Goal: Transaction & Acquisition: Obtain resource

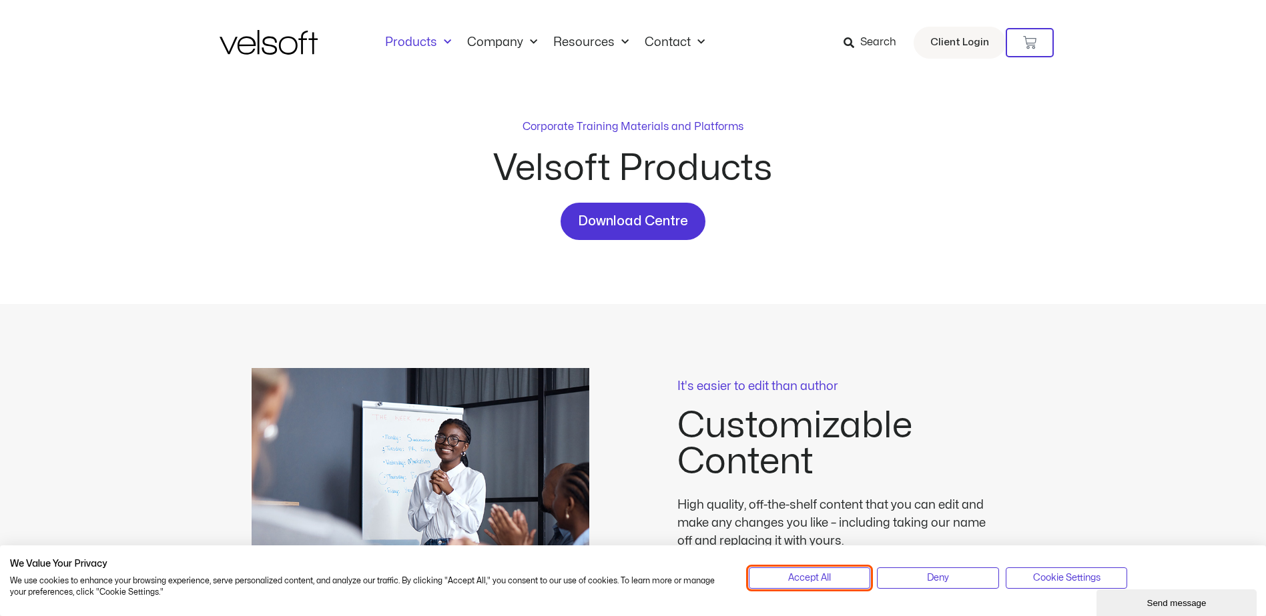
click at [839, 578] on button "Accept All" at bounding box center [810, 578] width 122 height 21
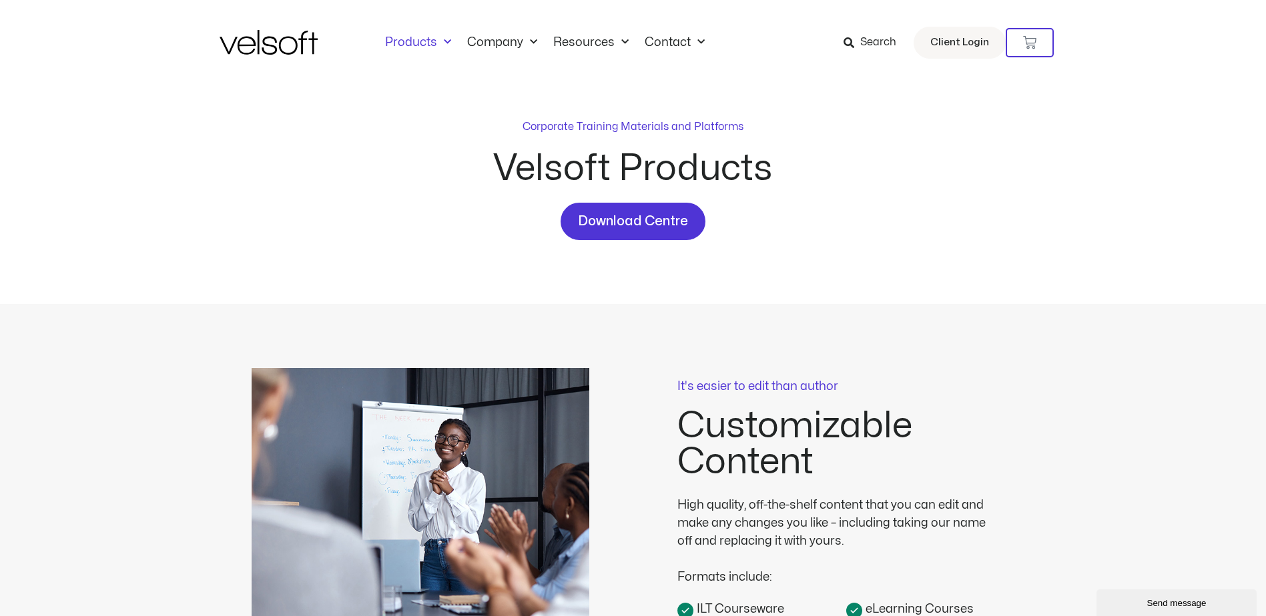
click at [559, 127] on p "Corporate Training Materials and Platforms" at bounding box center [632, 127] width 221 height 16
click at [420, 44] on link "Products" at bounding box center [418, 42] width 82 height 15
click at [590, 217] on span "Download Centre" at bounding box center [633, 221] width 110 height 21
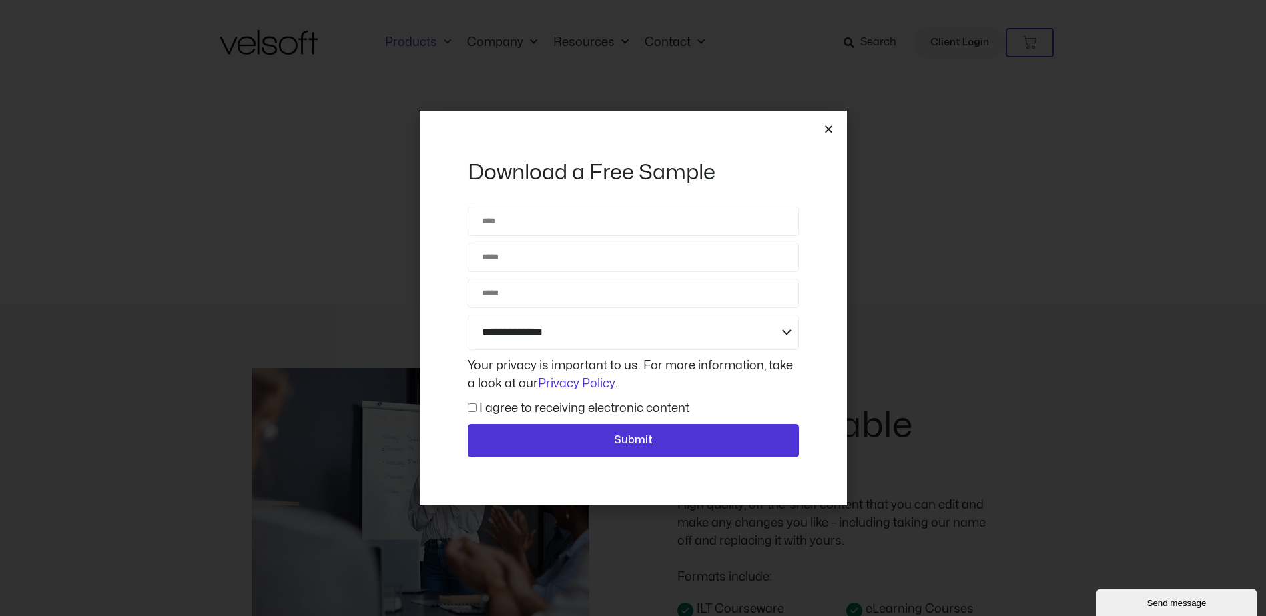
click at [825, 131] on icon "Close" at bounding box center [828, 129] width 10 height 10
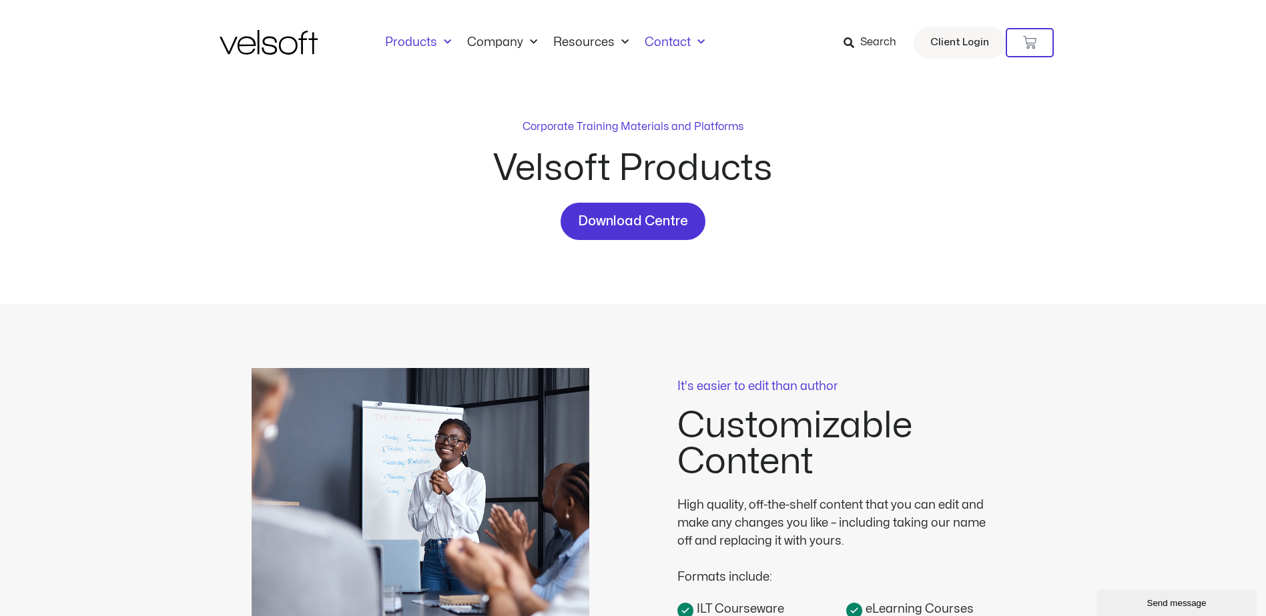
click at [662, 39] on link "Contact" at bounding box center [674, 42] width 76 height 15
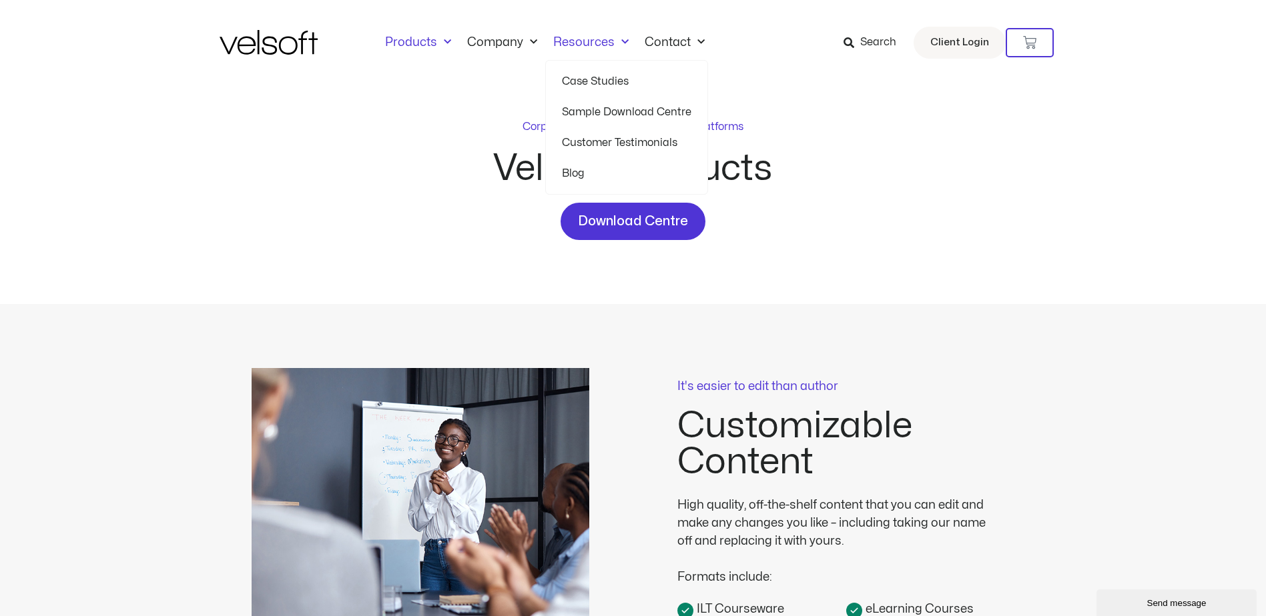
click at [586, 43] on link "Resources" at bounding box center [590, 42] width 91 height 15
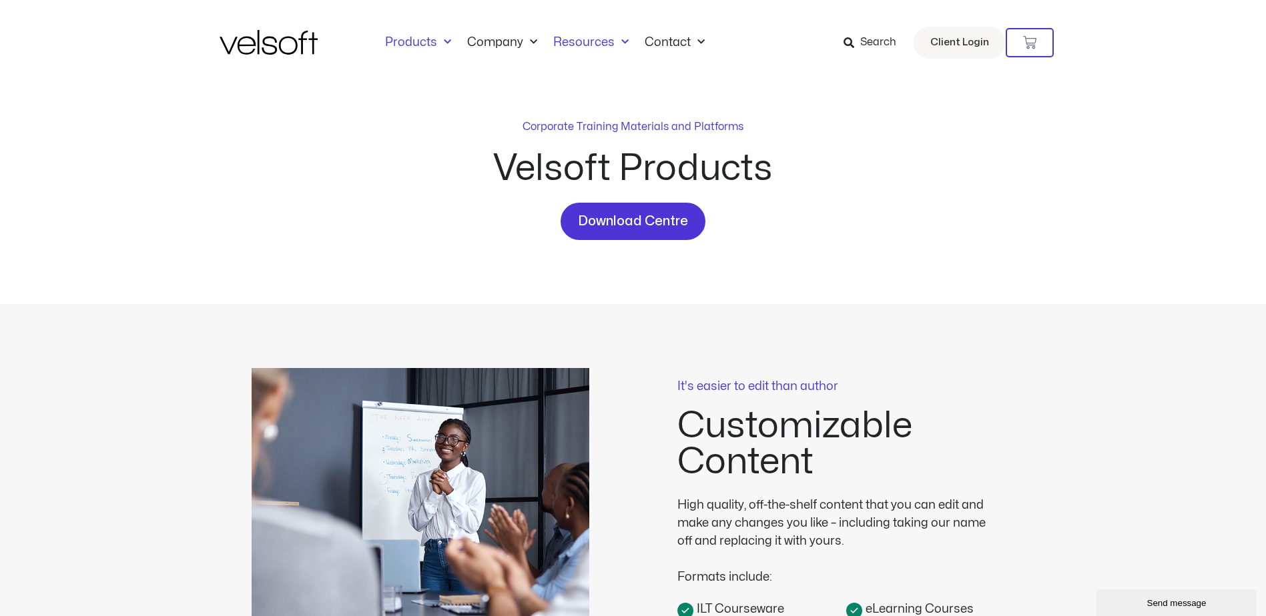
click at [586, 43] on link "Resources" at bounding box center [590, 42] width 91 height 15
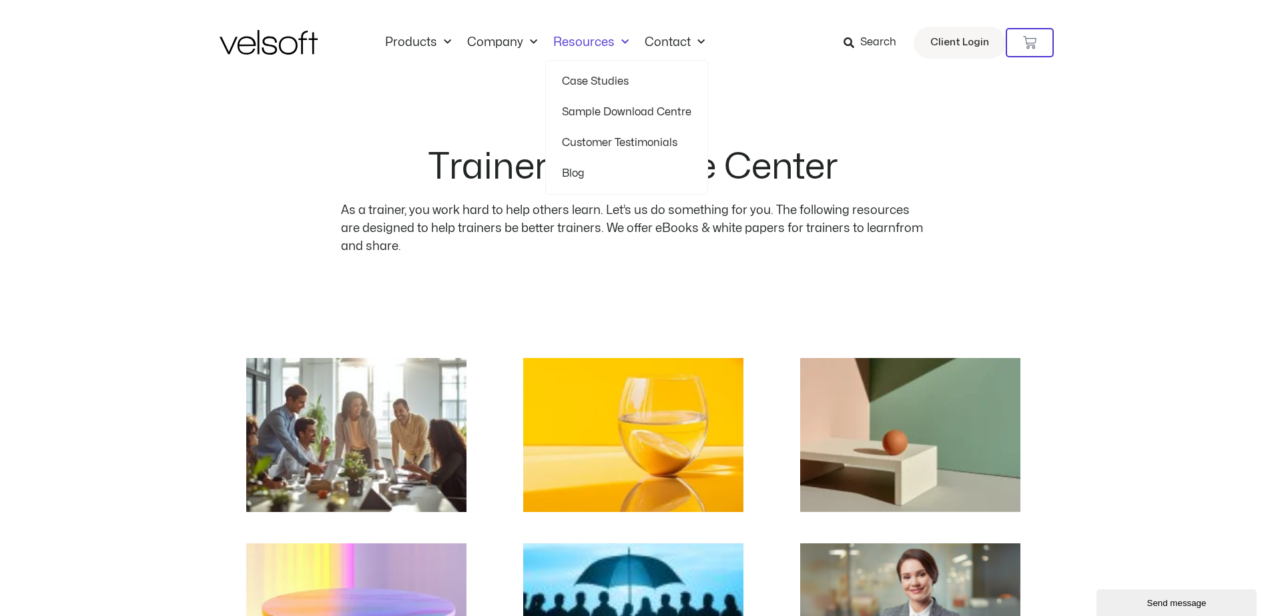
click at [572, 47] on link "Resources" at bounding box center [590, 42] width 91 height 15
click at [506, 36] on link "Company" at bounding box center [502, 42] width 86 height 15
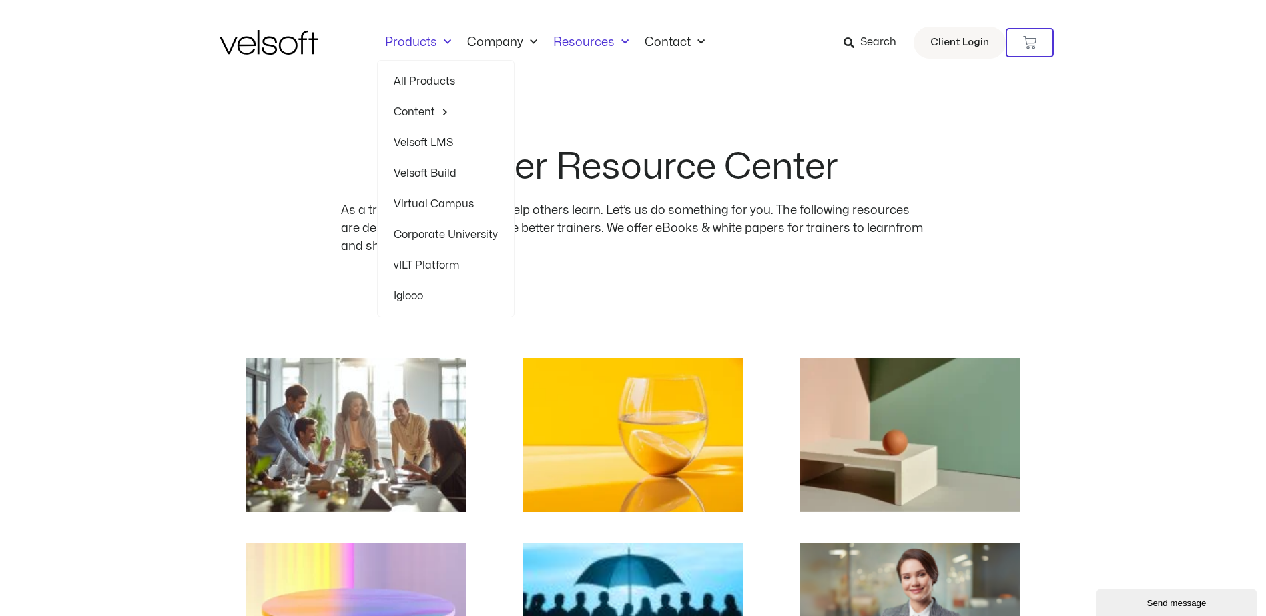
click at [419, 41] on link "Products" at bounding box center [418, 42] width 82 height 15
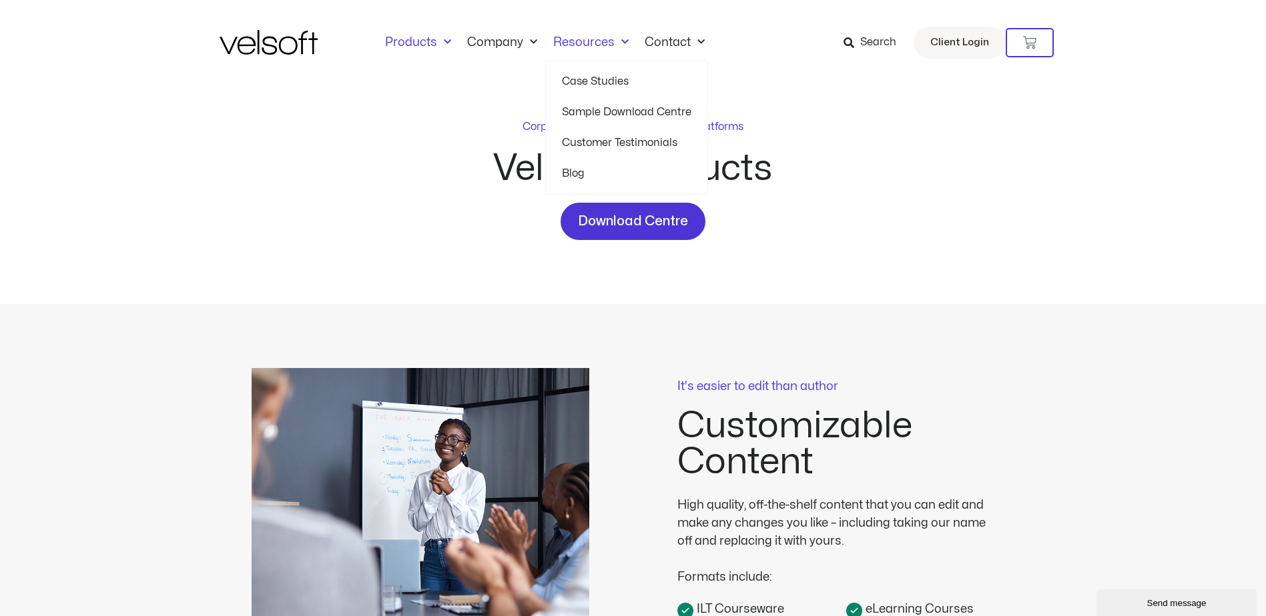
click at [624, 107] on link "Sample Download Centre" at bounding box center [626, 112] width 129 height 31
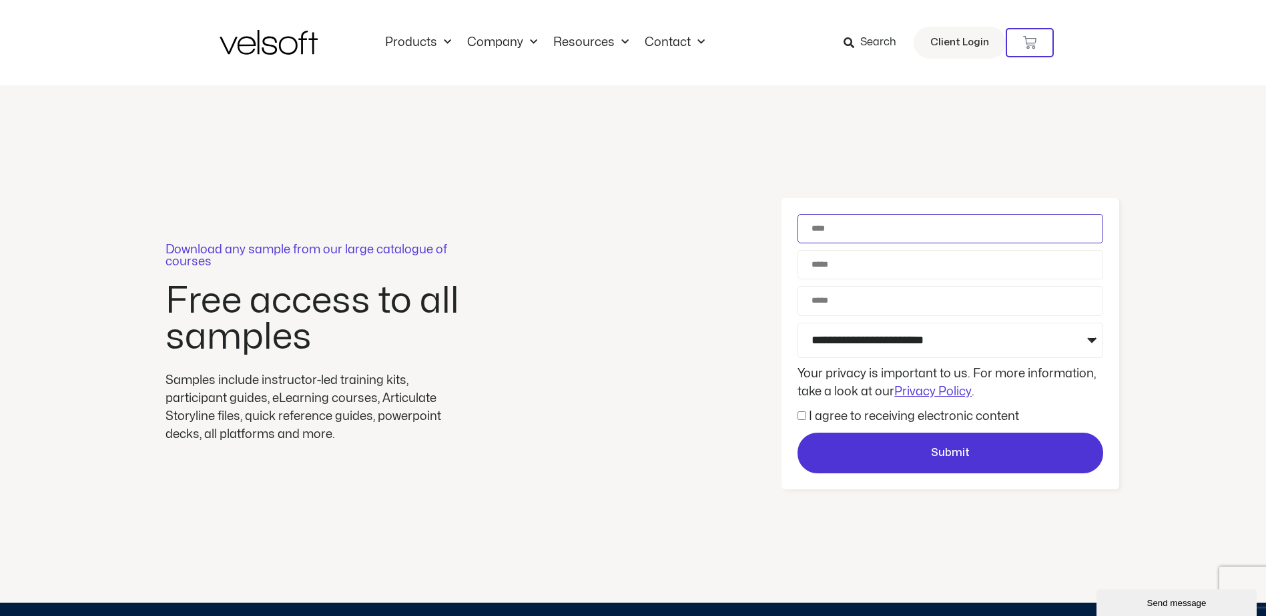
click at [878, 233] on input "Name" at bounding box center [950, 228] width 306 height 29
type input "**********"
click at [829, 304] on input "Phone" at bounding box center [950, 300] width 306 height 29
click at [898, 303] on input "Phone" at bounding box center [950, 300] width 306 height 29
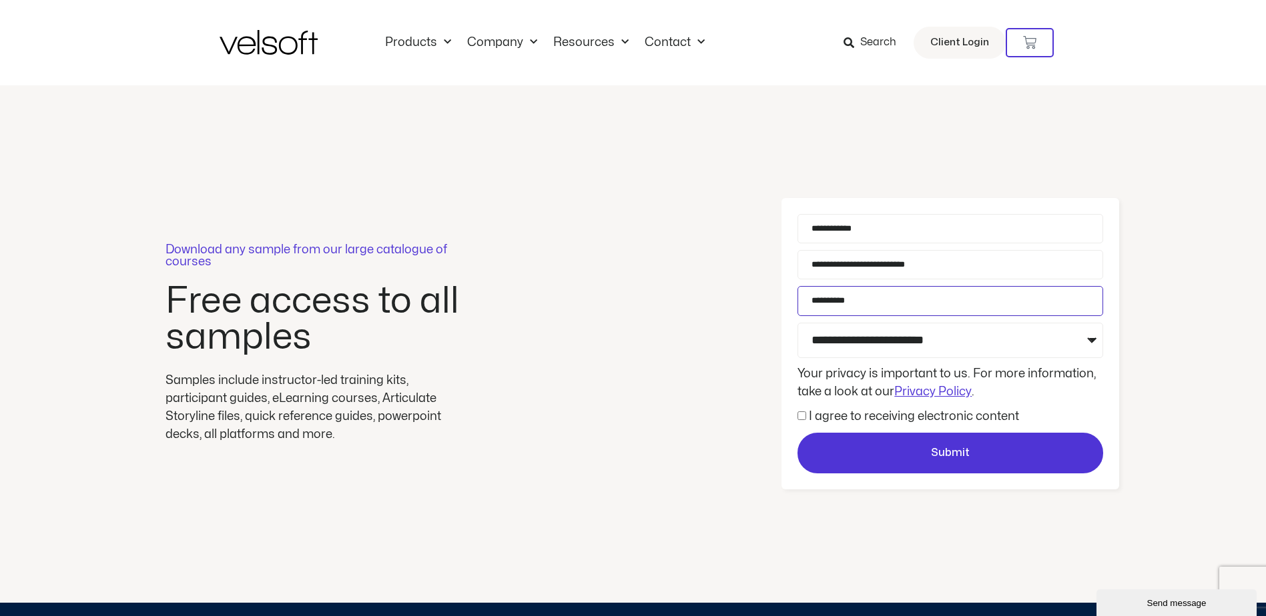
type input "**********"
click at [893, 334] on select "**********" at bounding box center [950, 340] width 306 height 35
select select "**********"
click at [797, 323] on select "**********" at bounding box center [950, 340] width 306 height 35
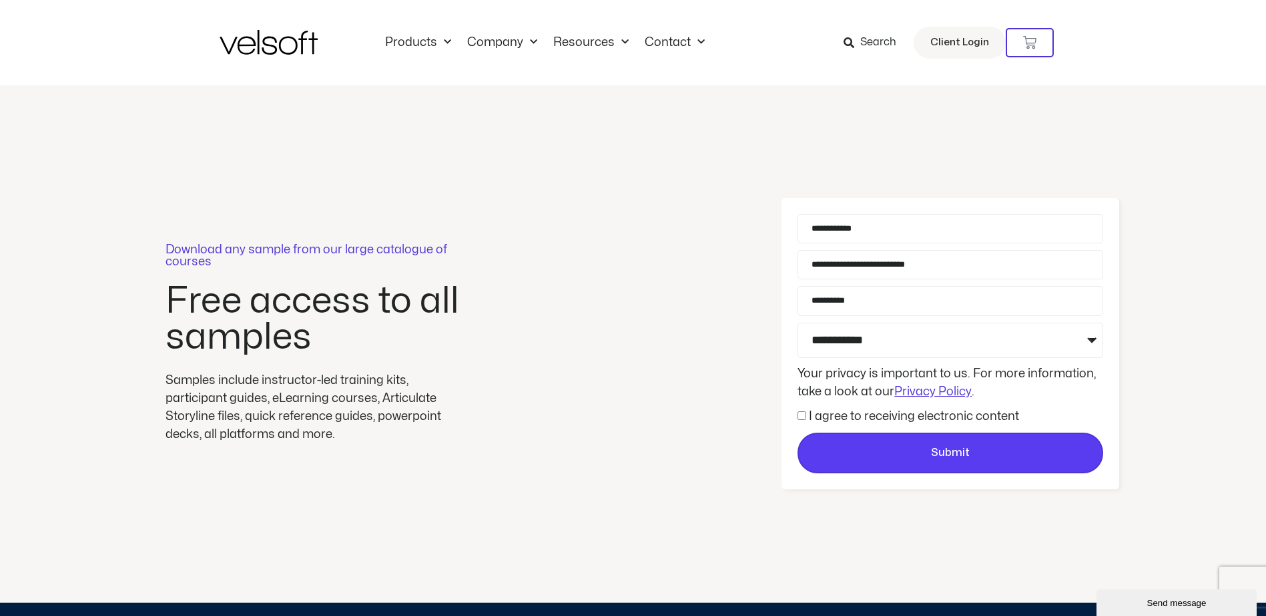
click at [849, 452] on span "Submit" at bounding box center [950, 453] width 303 height 17
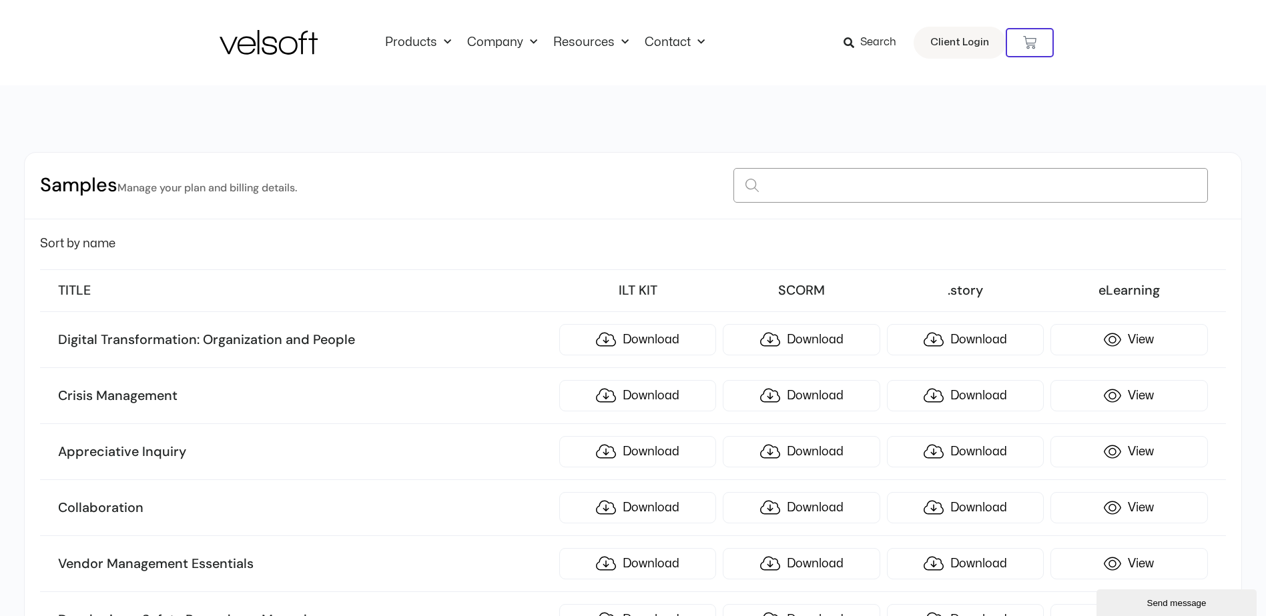
click at [793, 180] on input at bounding box center [970, 185] width 474 height 35
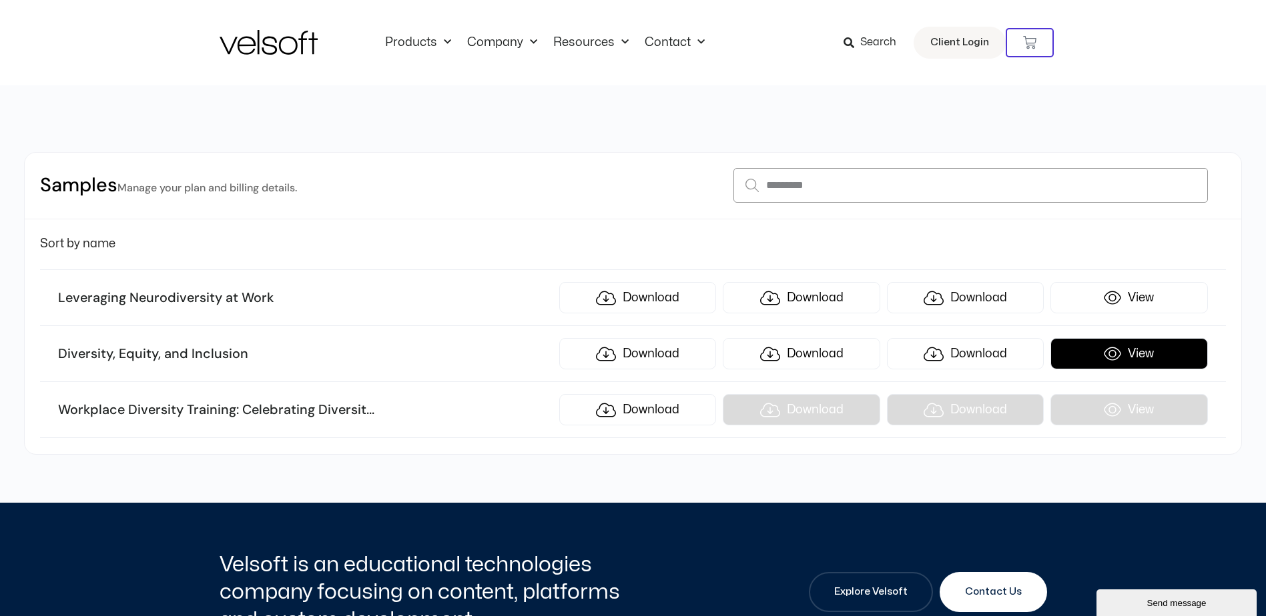
type input "*********"
click at [1158, 356] on link "View" at bounding box center [1128, 353] width 157 height 31
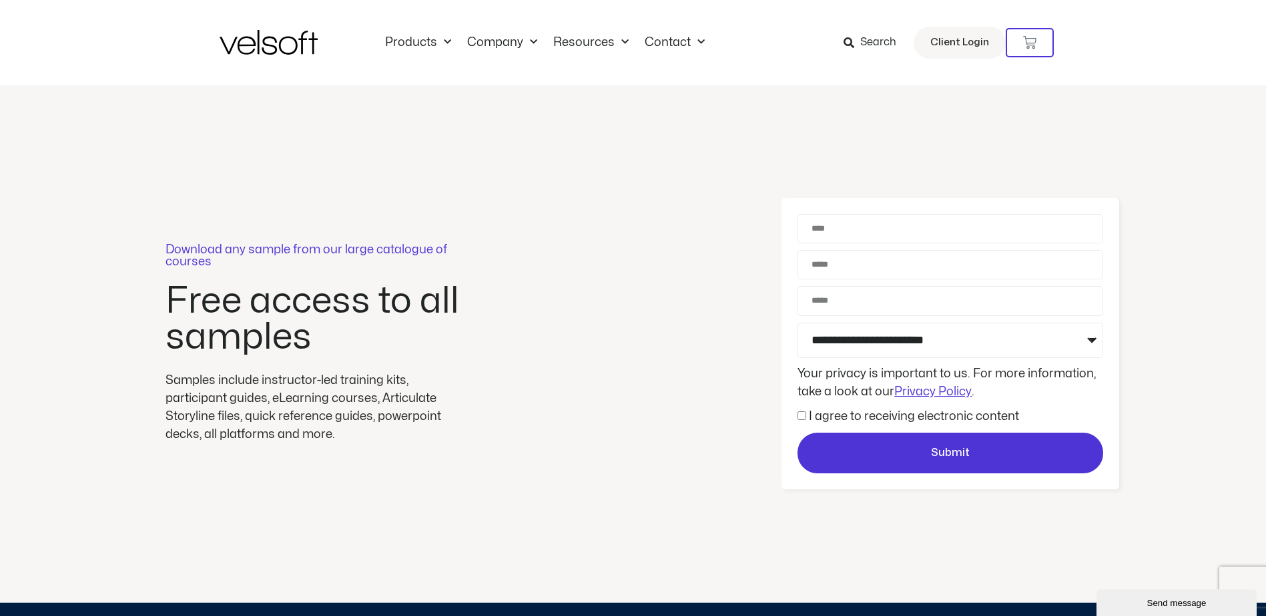
click at [316, 250] on p "Download any sample from our large catalogue of courses" at bounding box center [315, 256] width 300 height 24
click at [316, 249] on p "Download any sample from our large catalogue of courses" at bounding box center [315, 256] width 300 height 24
click at [594, 274] on div "Download any sample from our large catalogue of courses Free access to all samp…" at bounding box center [315, 343] width 604 height 199
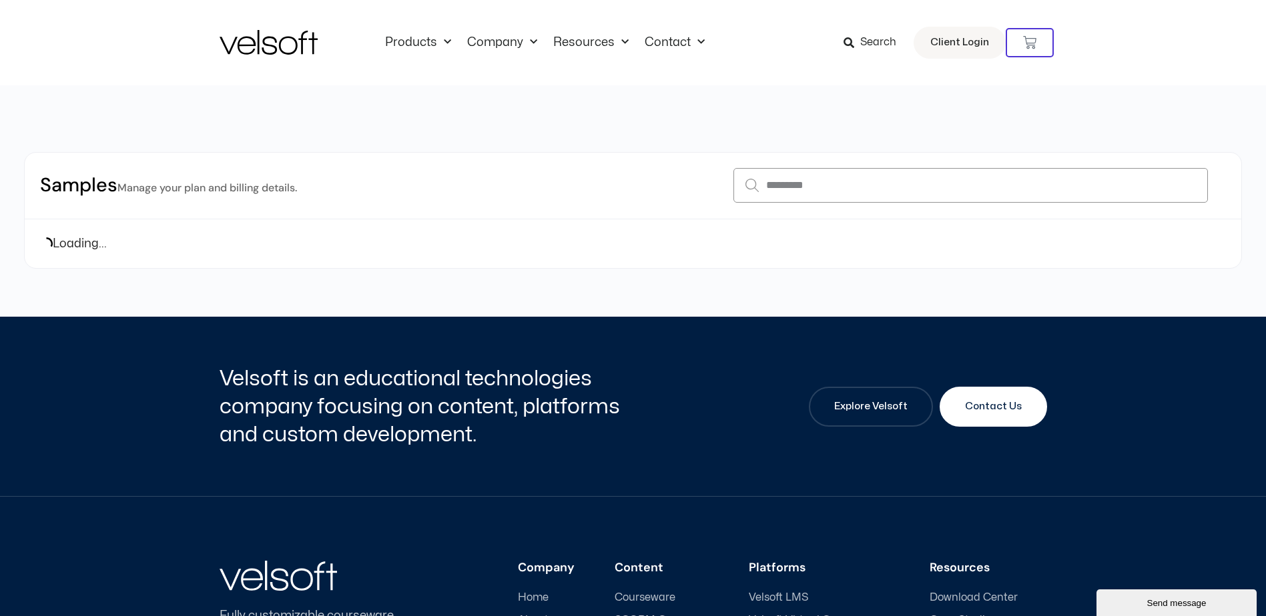
click at [812, 180] on input "*********" at bounding box center [970, 185] width 474 height 35
drag, startPoint x: 821, startPoint y: 195, endPoint x: 758, endPoint y: 187, distance: 63.8
click at [758, 187] on input "*********" at bounding box center [970, 185] width 474 height 35
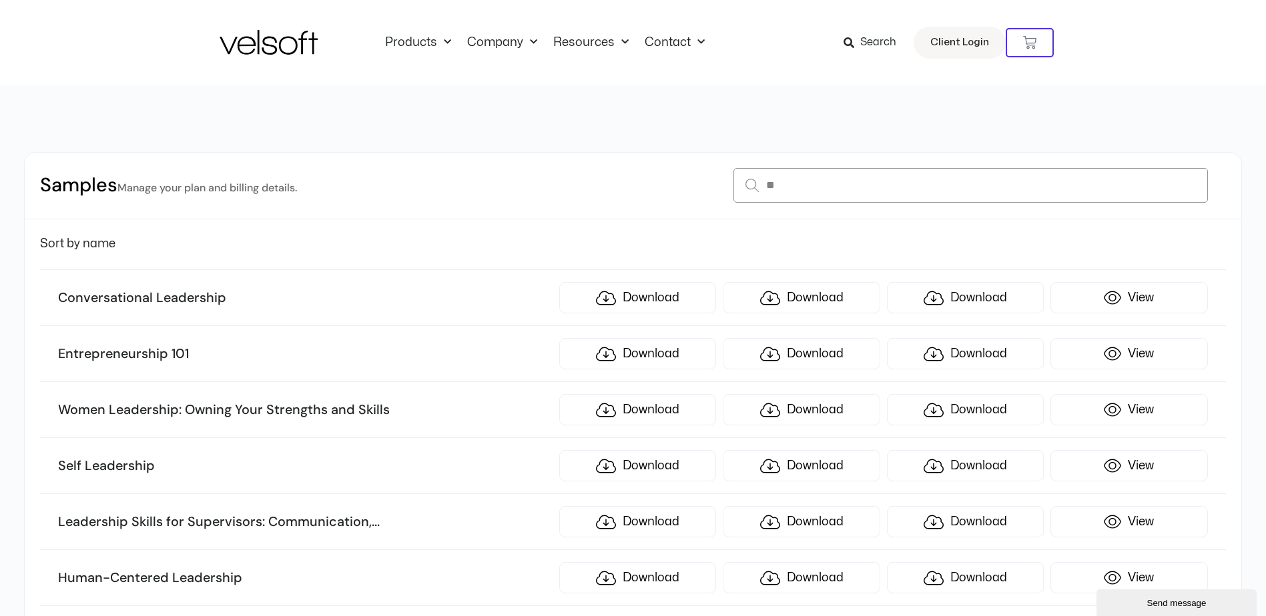
type input "*"
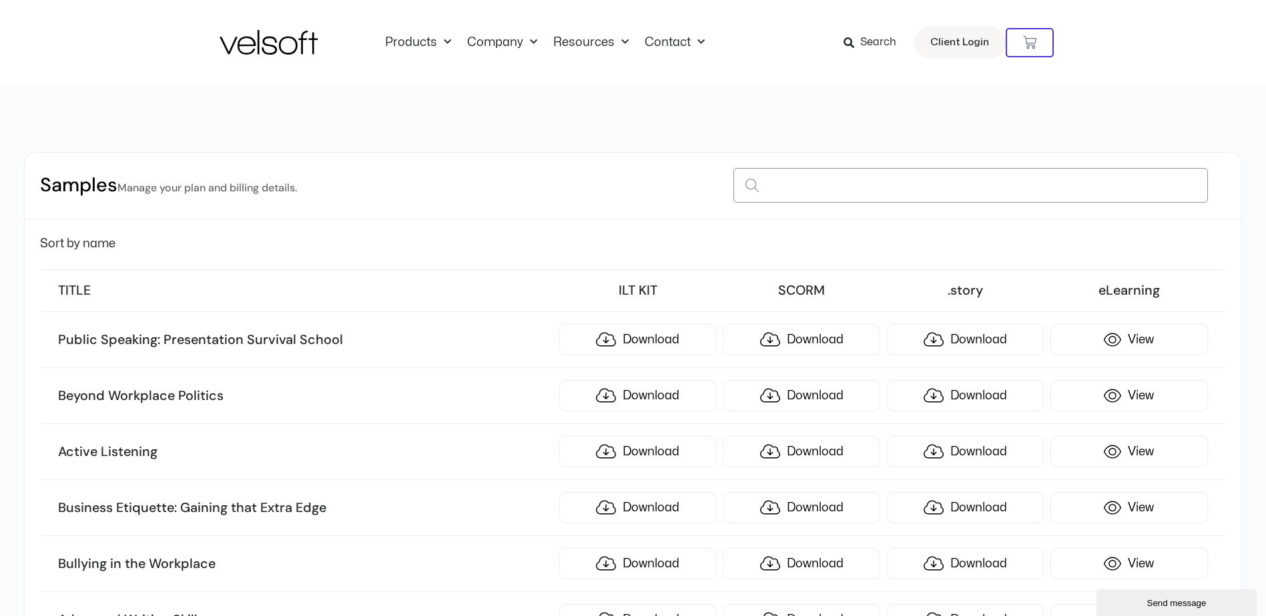
click at [792, 186] on input at bounding box center [970, 185] width 474 height 35
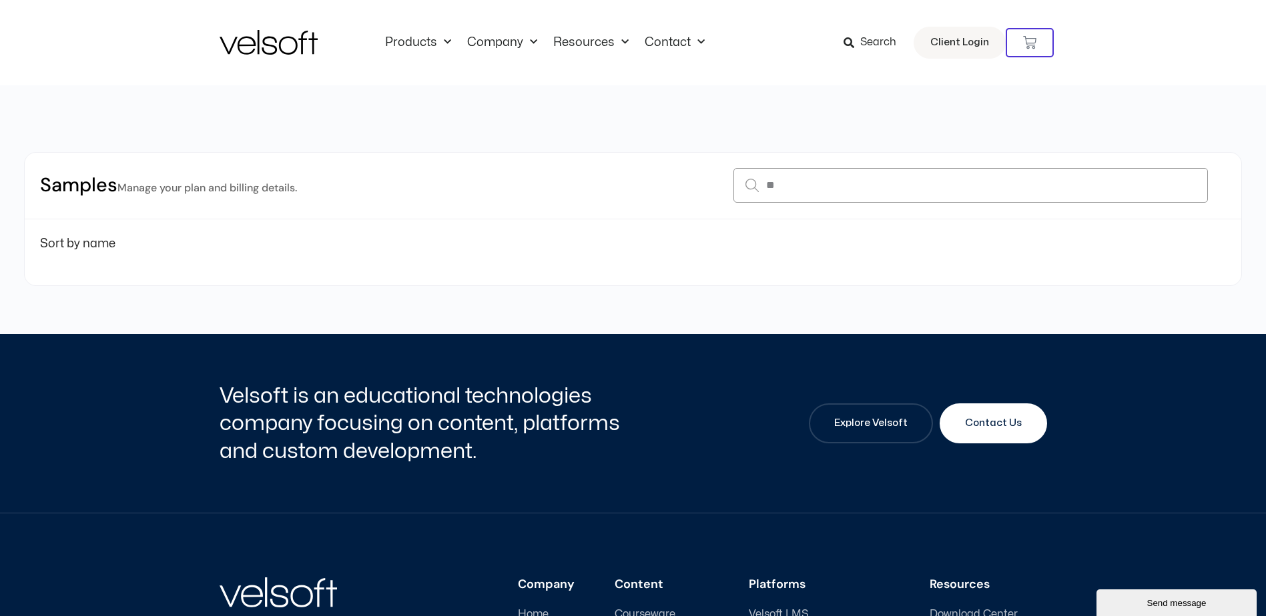
type input "*"
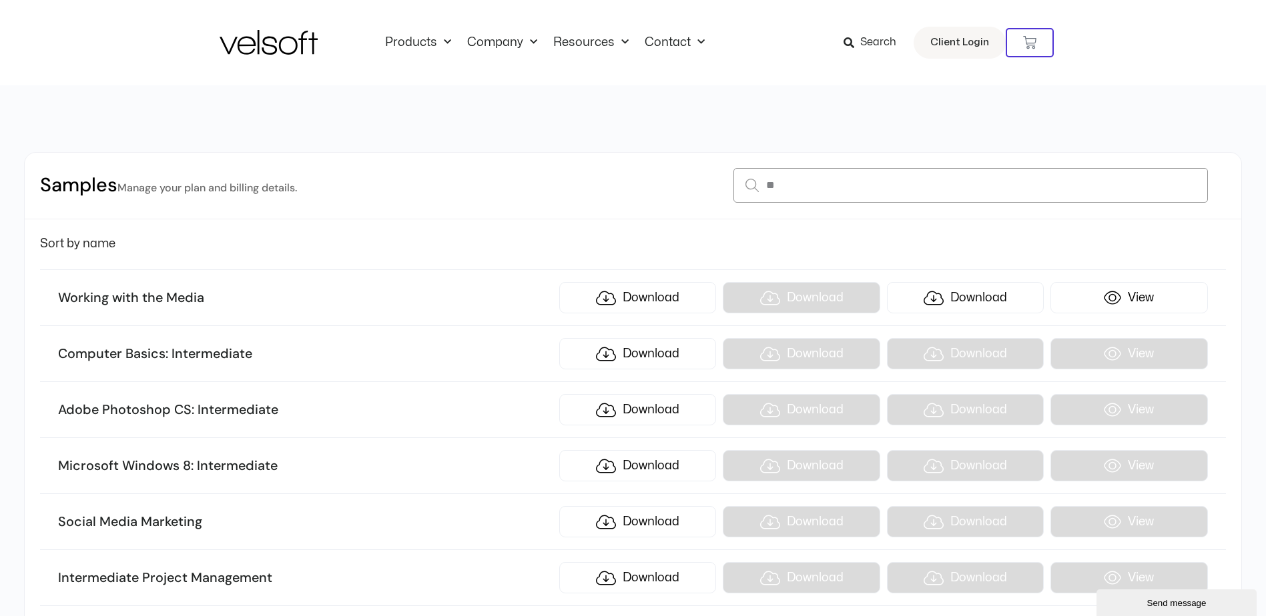
type input "*"
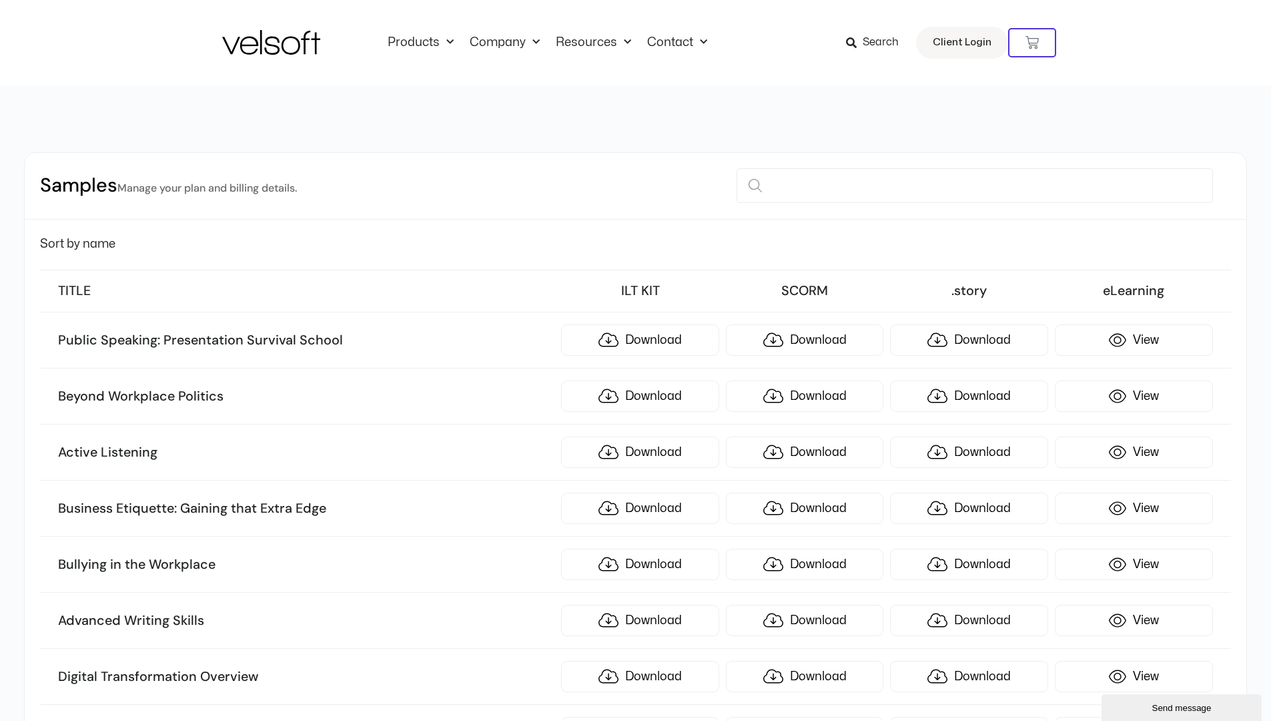
click at [1059, 81] on div "Products All Products Content ILT Courseware Storyline 360 Courses SCORM Course…" at bounding box center [635, 42] width 1271 height 85
click at [802, 88] on div at bounding box center [635, 97] width 827 height 24
click at [797, 45] on div "Search Client Login" at bounding box center [899, 43] width 217 height 32
click at [773, 39] on div "Products All Products Content ILT Courseware Storyline 360 Courses SCORM Course…" at bounding box center [574, 42] width 436 height 15
click at [773, 3] on div "Products All Products Content ILT Courseware Storyline 360 Courses SCORM Course…" at bounding box center [635, 42] width 827 height 85
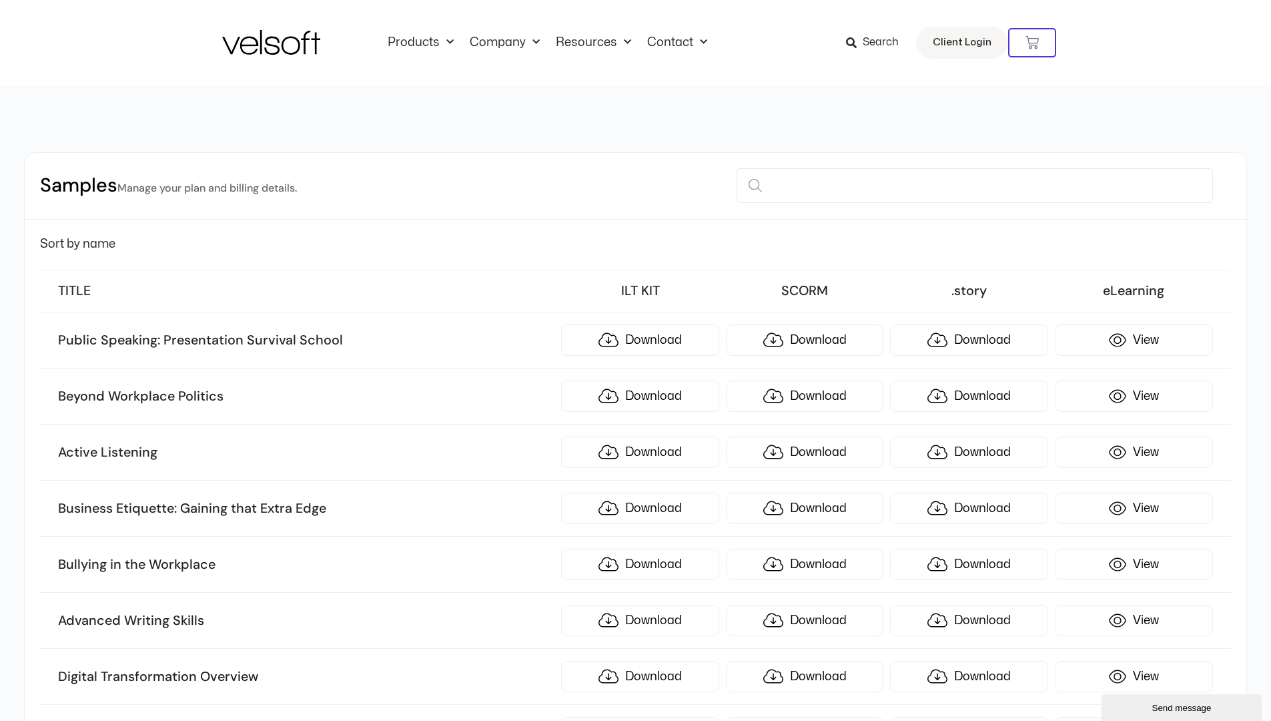
click at [773, 0] on div "Products All Products Content ILT Courseware Storyline 360 Courses SCORM Course…" at bounding box center [635, 42] width 827 height 85
click at [963, 174] on input at bounding box center [975, 185] width 476 height 35
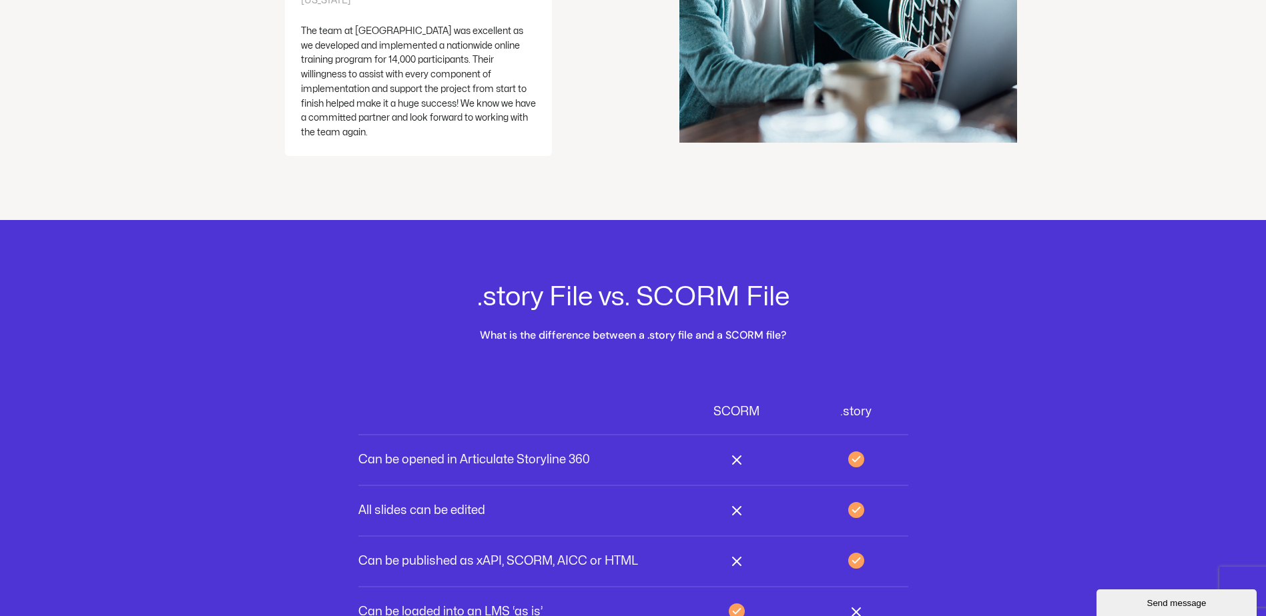
scroll to position [3669, 0]
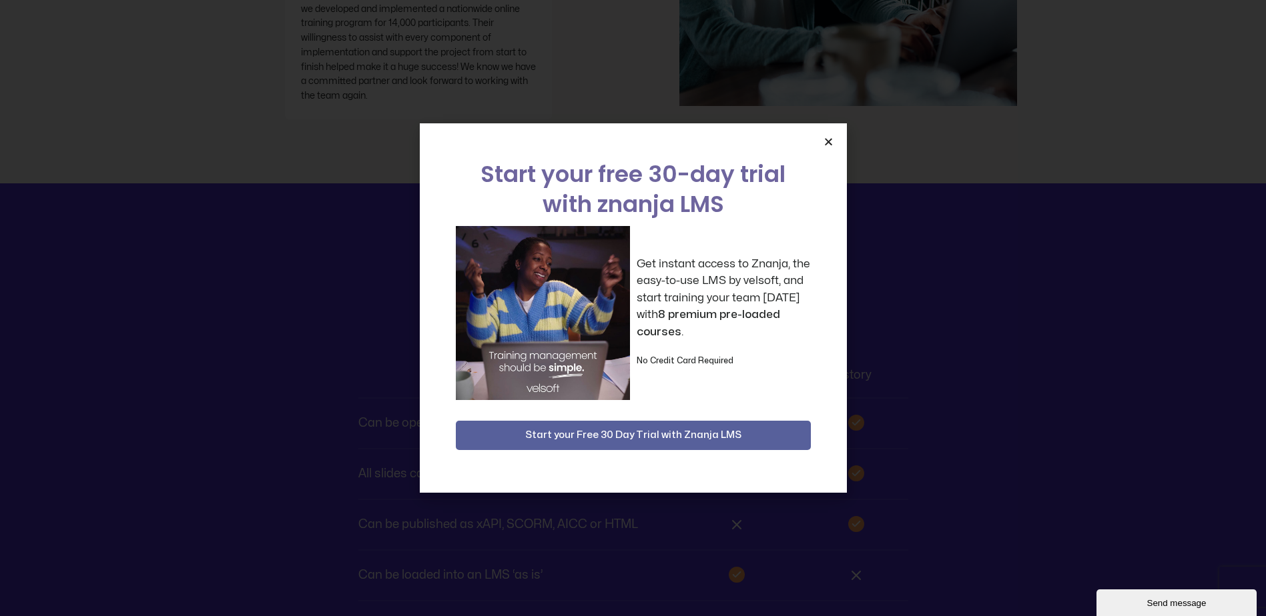
click at [831, 141] on icon "Close" at bounding box center [828, 142] width 10 height 10
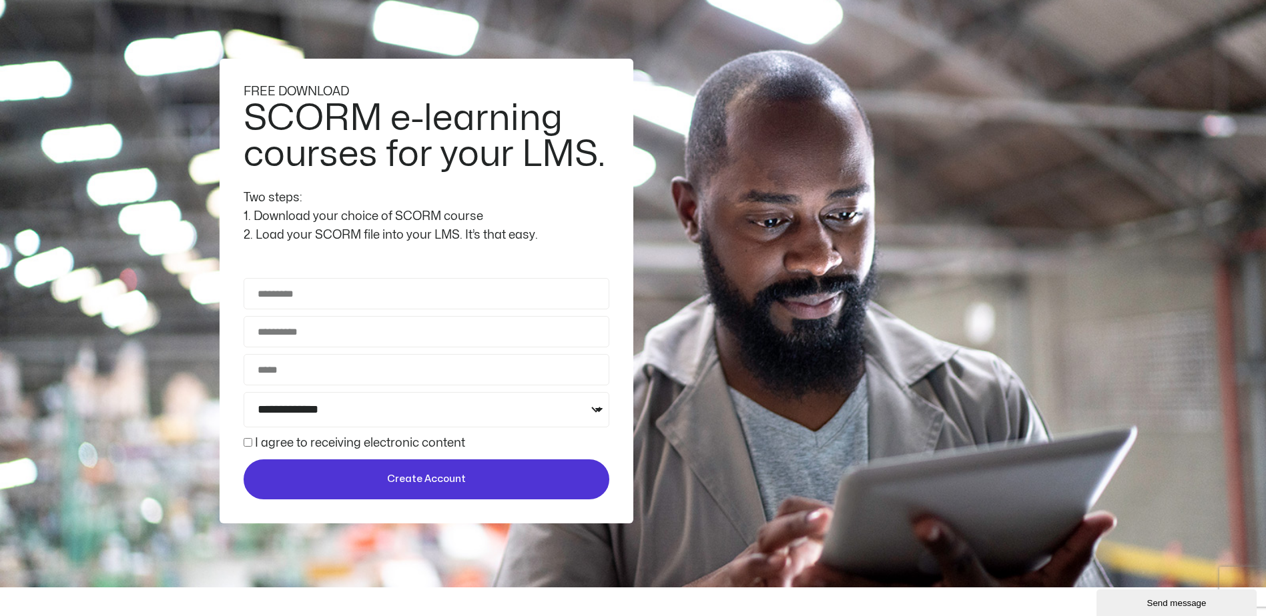
scroll to position [0, 0]
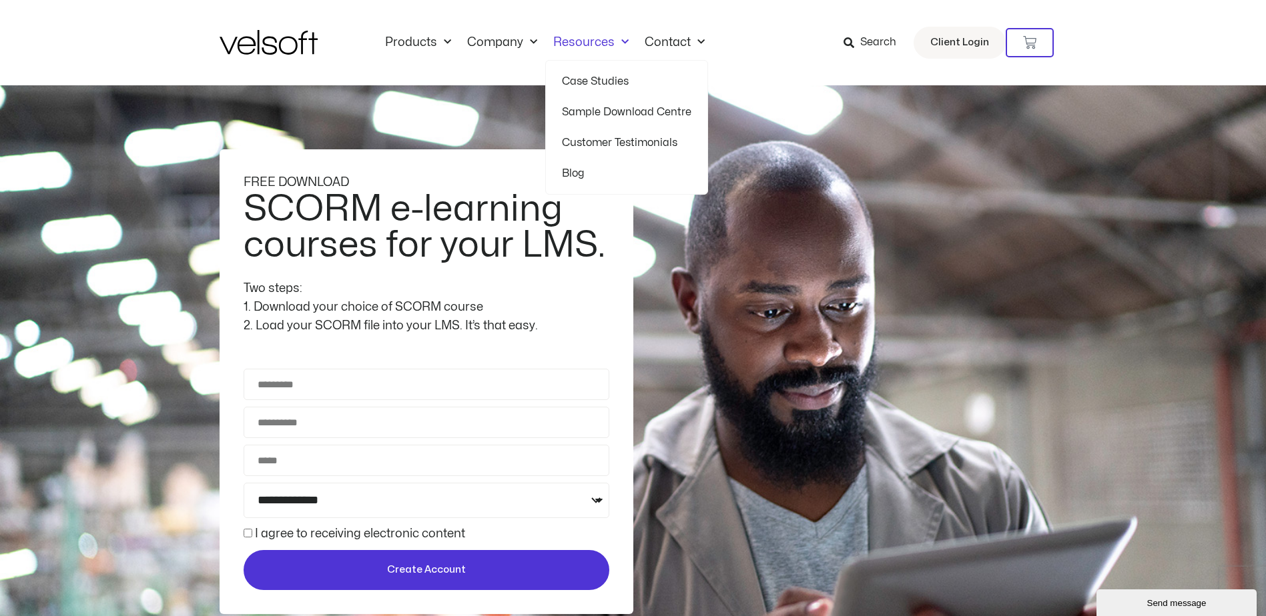
click at [622, 38] on span "Menu" at bounding box center [621, 42] width 14 height 22
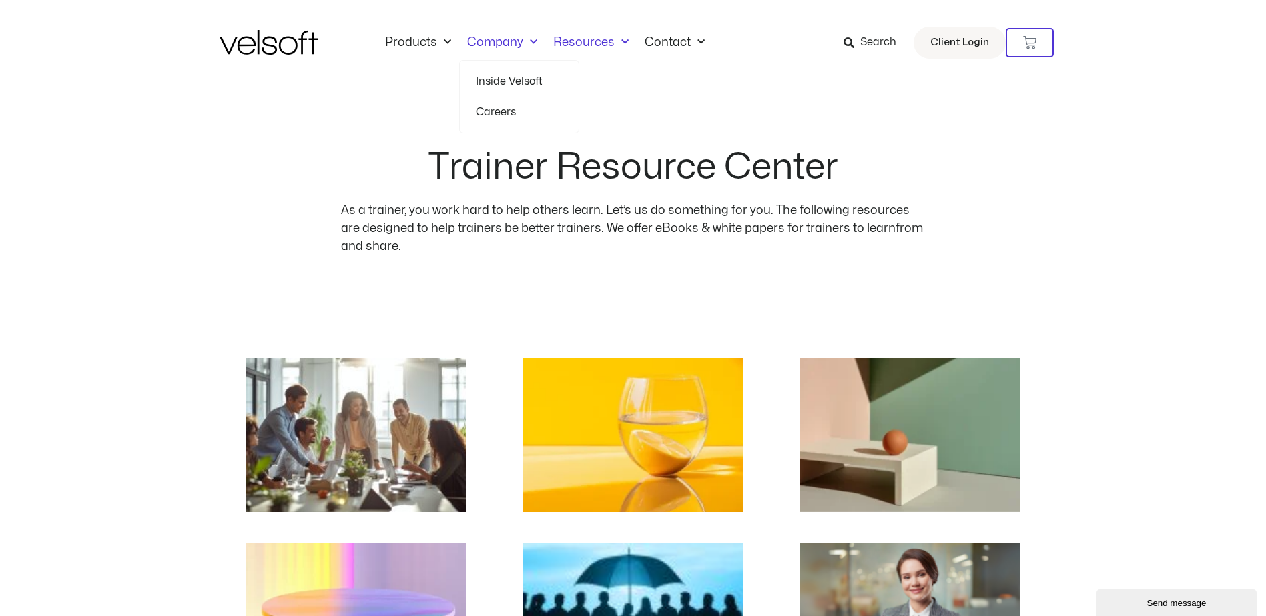
click at [525, 38] on span "Menu" at bounding box center [530, 42] width 14 height 22
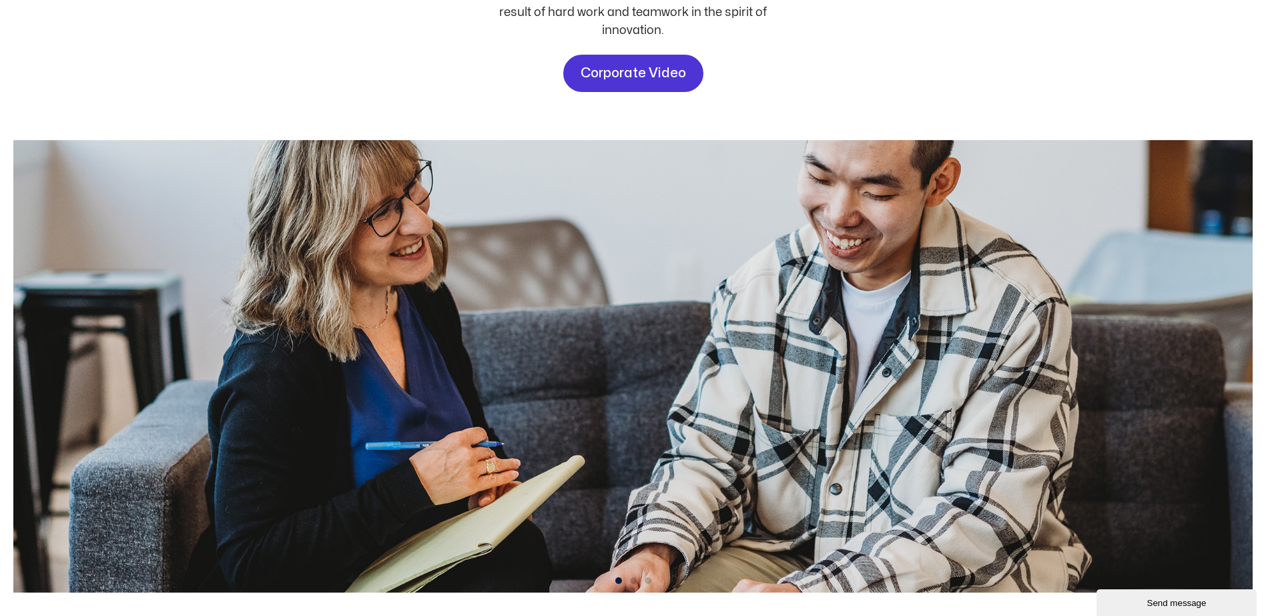
scroll to position [67, 0]
